Goal: Communication & Community: Answer question/provide support

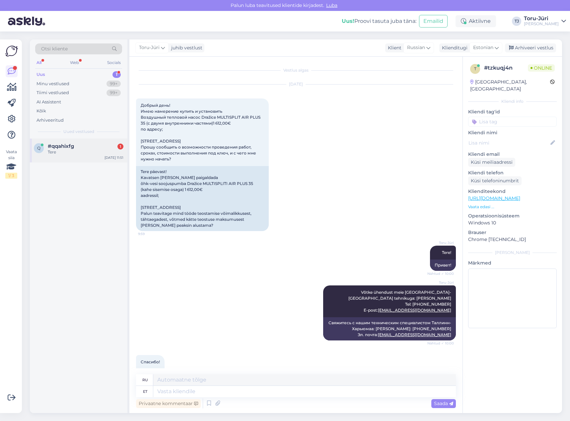
scroll to position [37, 0]
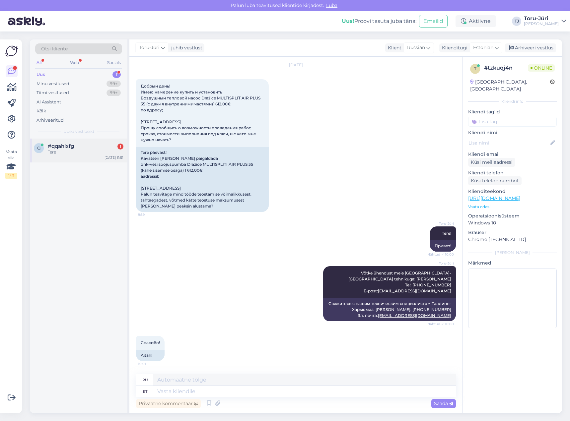
click at [76, 145] on div "#qqahixfg 1" at bounding box center [86, 146] width 76 height 6
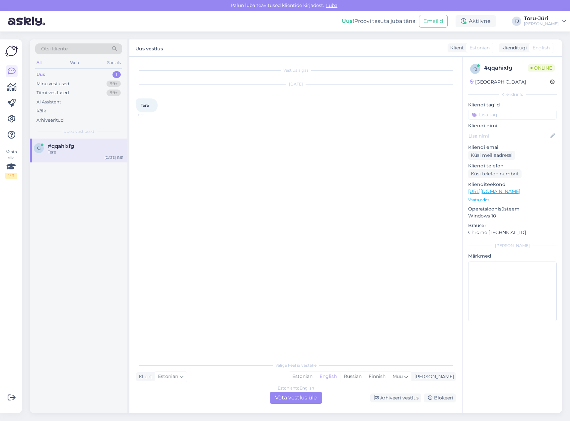
click at [520, 193] on link "[URL][DOMAIN_NAME]" at bounding box center [494, 191] width 52 height 6
click at [298, 403] on div "Estonian to English Võta vestlus üle" at bounding box center [296, 398] width 52 height 12
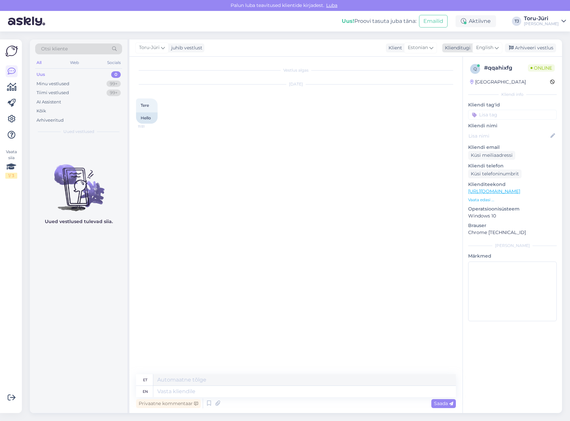
click at [496, 48] on icon at bounding box center [497, 47] width 4 height 7
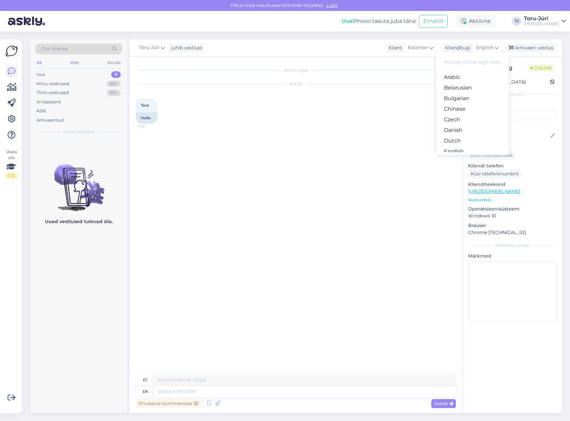
click at [464, 157] on link "Estonian" at bounding box center [472, 162] width 73 height 11
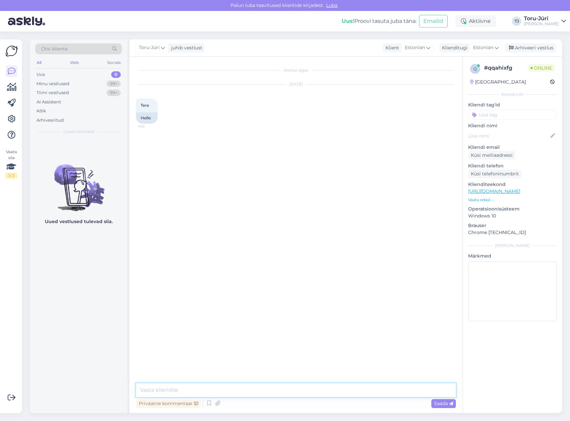
click at [241, 390] on textarea at bounding box center [296, 390] width 320 height 14
type textarea "Tere!"
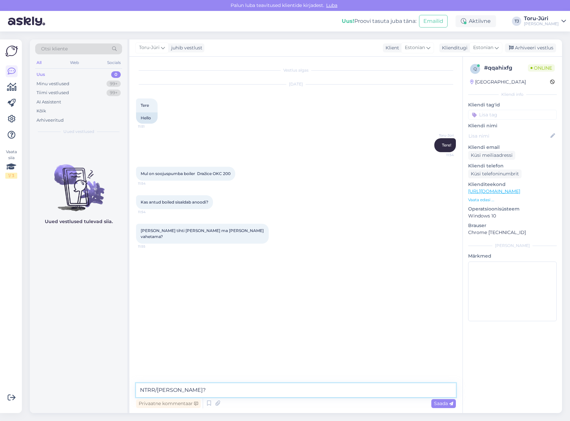
type textarea "NTRR/[PERSON_NAME]?"
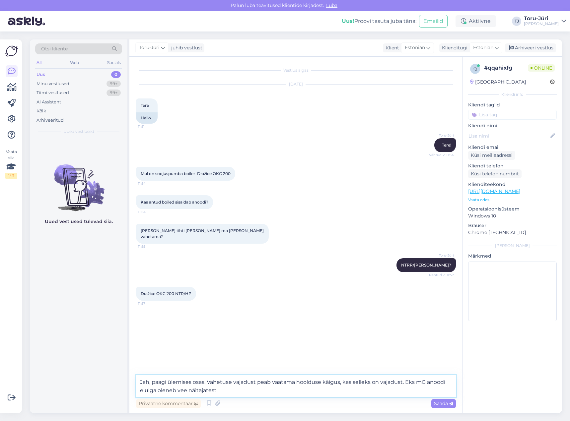
type textarea "Jah, paagi ülemises osas. Vahetuse vajadust peab vaatama hoolduse käigus, kas s…"
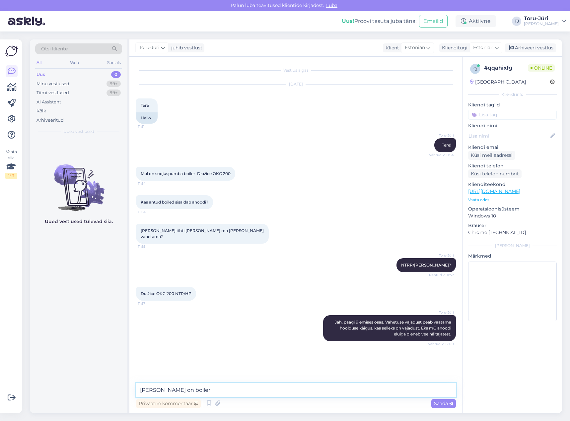
type textarea "[PERSON_NAME] on boiler?"
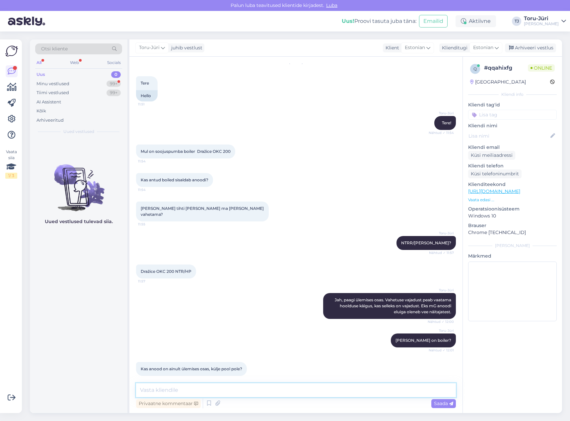
scroll to position [51, 0]
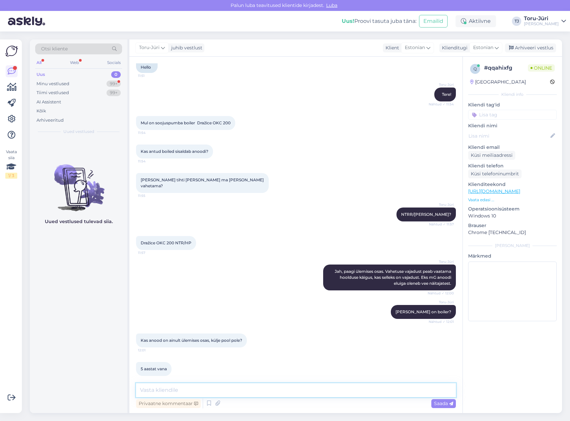
click at [239, 390] on textarea at bounding box center [296, 390] width 320 height 14
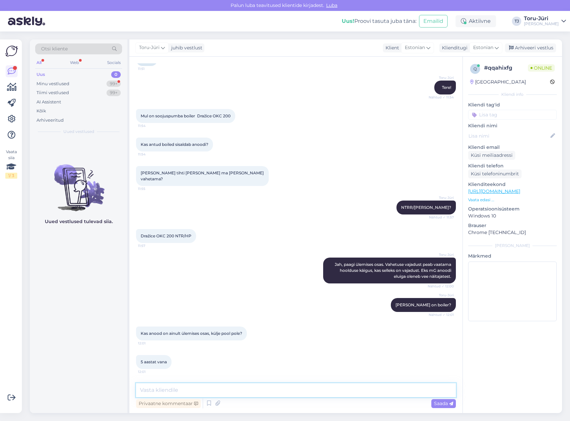
scroll to position [79, 0]
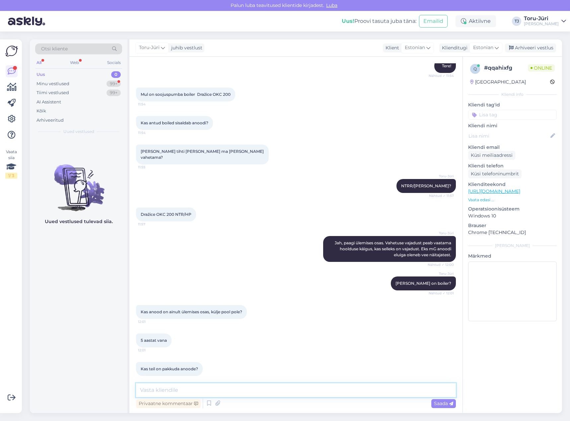
click at [220, 390] on textarea at bounding box center [296, 390] width 320 height 14
click at [235, 390] on textarea at bounding box center [296, 390] width 320 height 14
type textarea "Kõige parem on [PERSON_NAME] [PERSON_NAME] astuda läbi teile lähimast Toru-Jüri…"
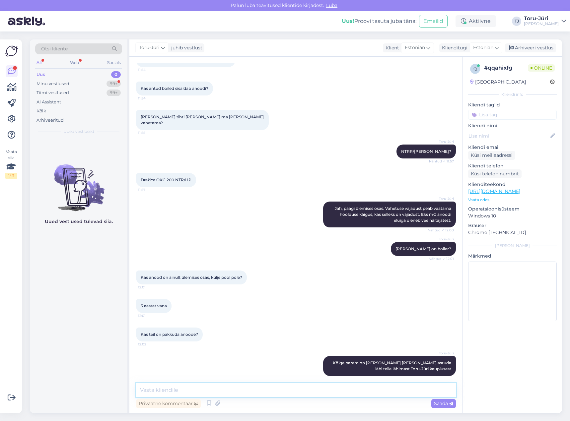
scroll to position [142, 0]
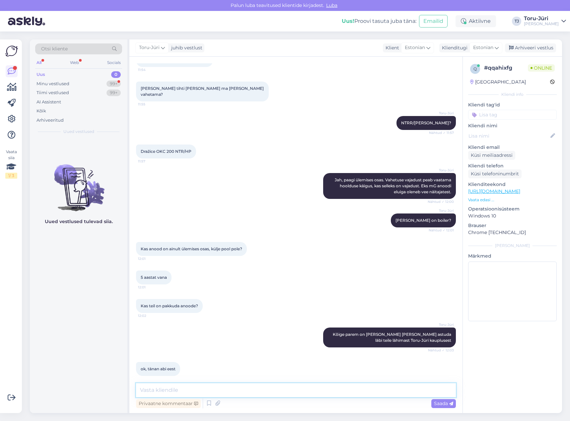
click at [262, 392] on textarea at bounding box center [296, 390] width 320 height 14
type textarea "Võtke heaks!"
